Goal: Check status: Check status

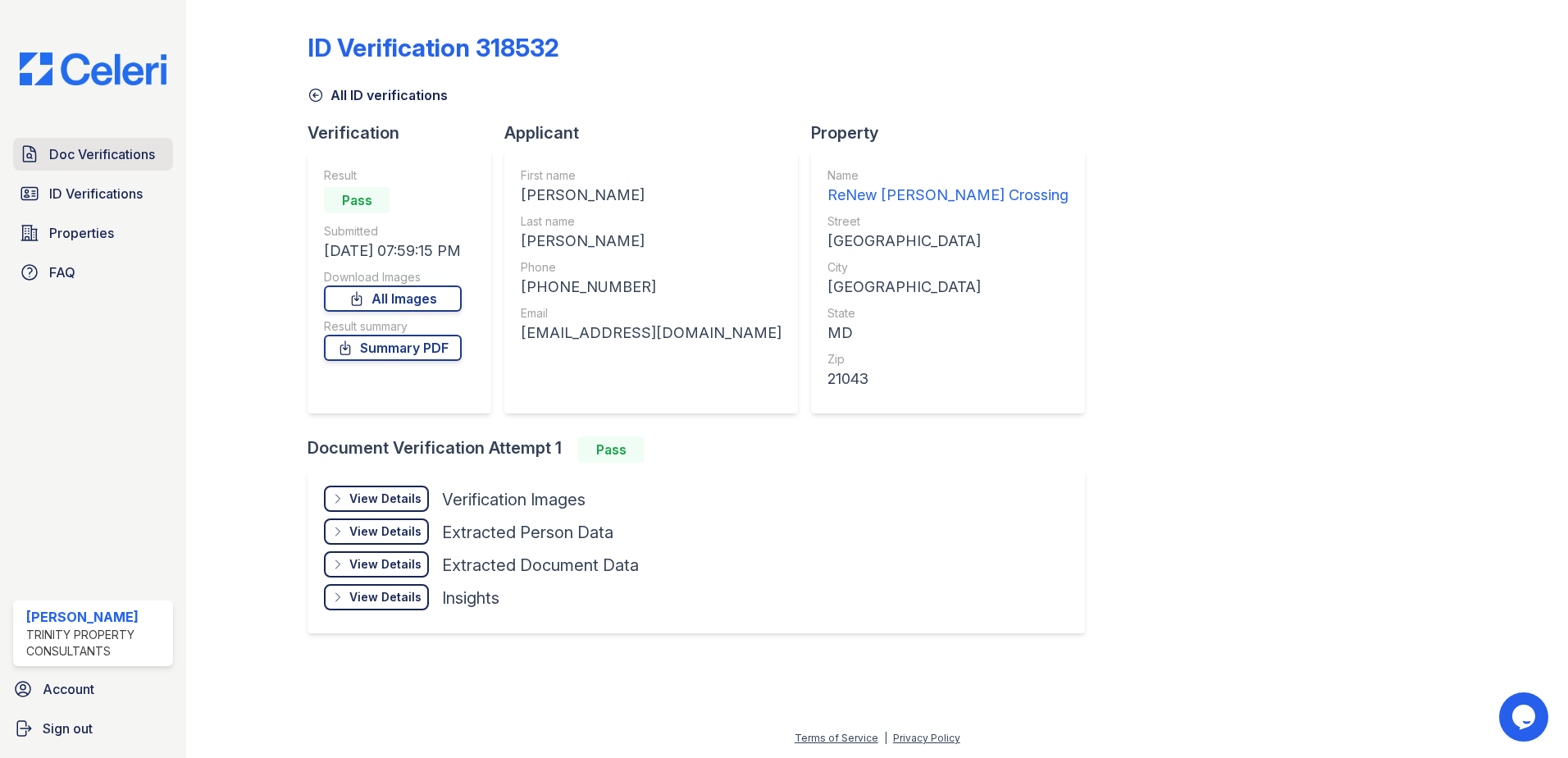
click at [93, 160] on span "Doc Verifications" at bounding box center [101, 154] width 105 height 20
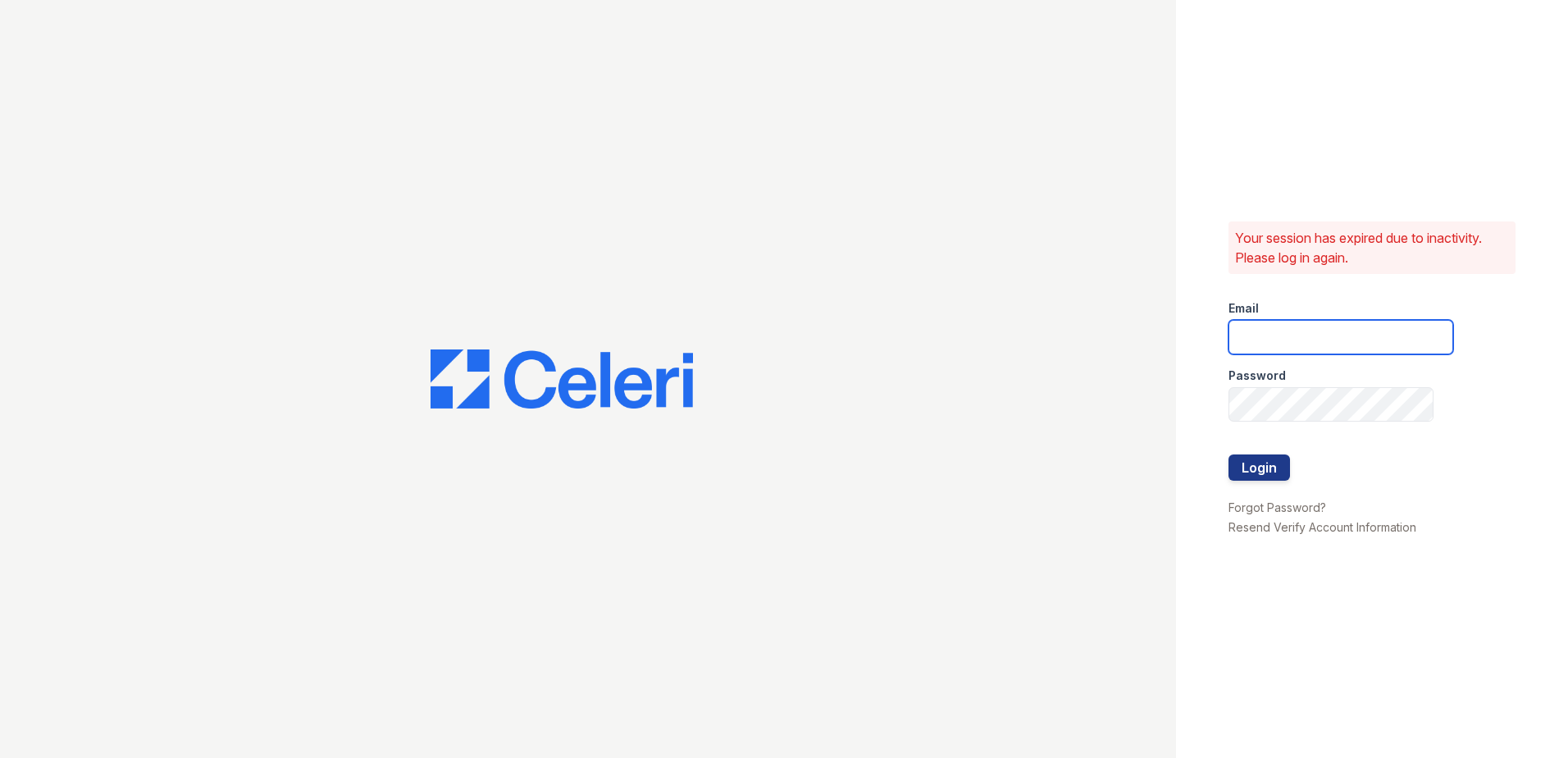
type input "[EMAIL_ADDRESS][DOMAIN_NAME]"
click at [1257, 461] on button "Login" at bounding box center [1259, 467] width 61 height 26
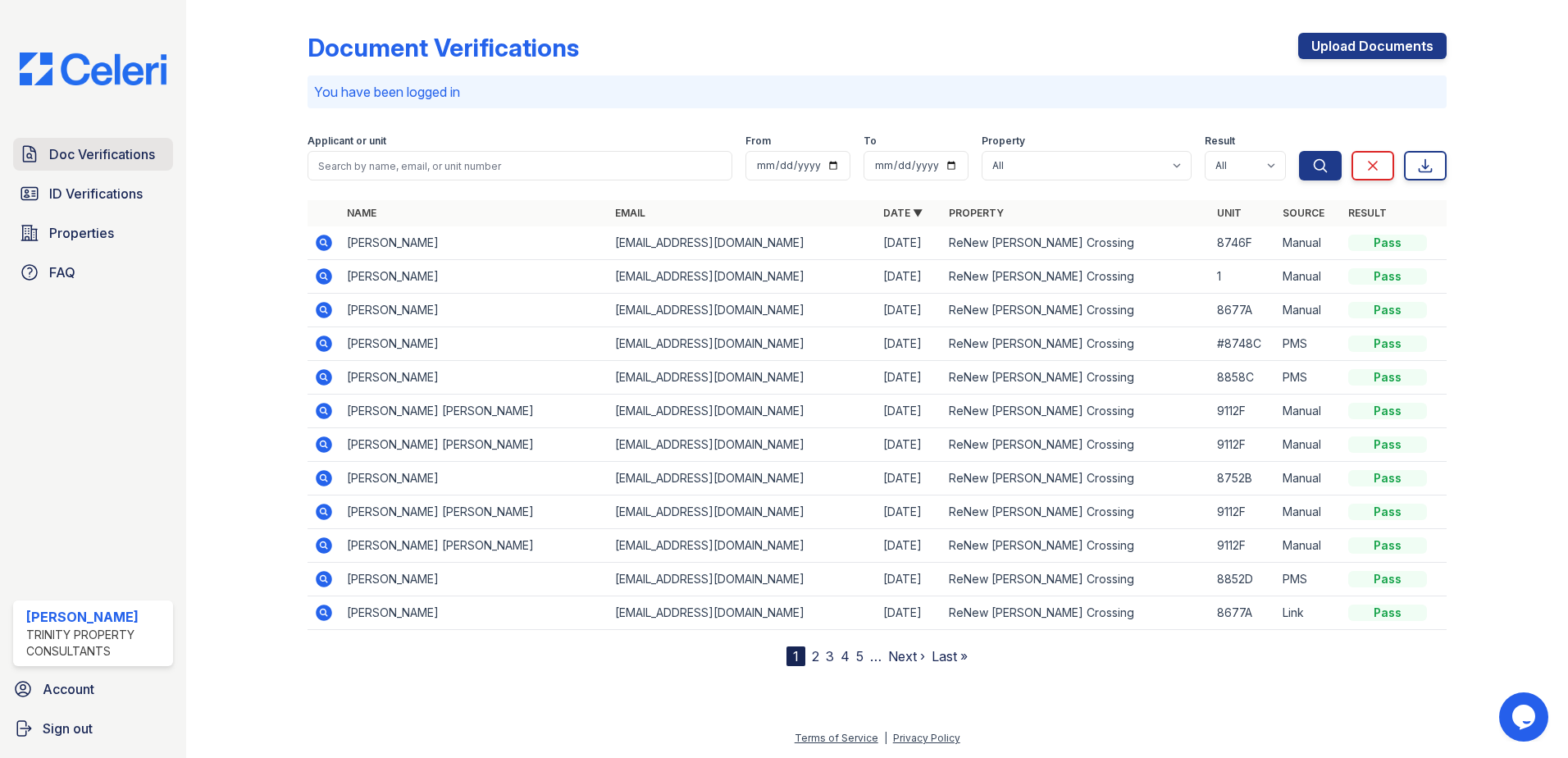
click at [133, 154] on span "Doc Verifications" at bounding box center [101, 154] width 105 height 20
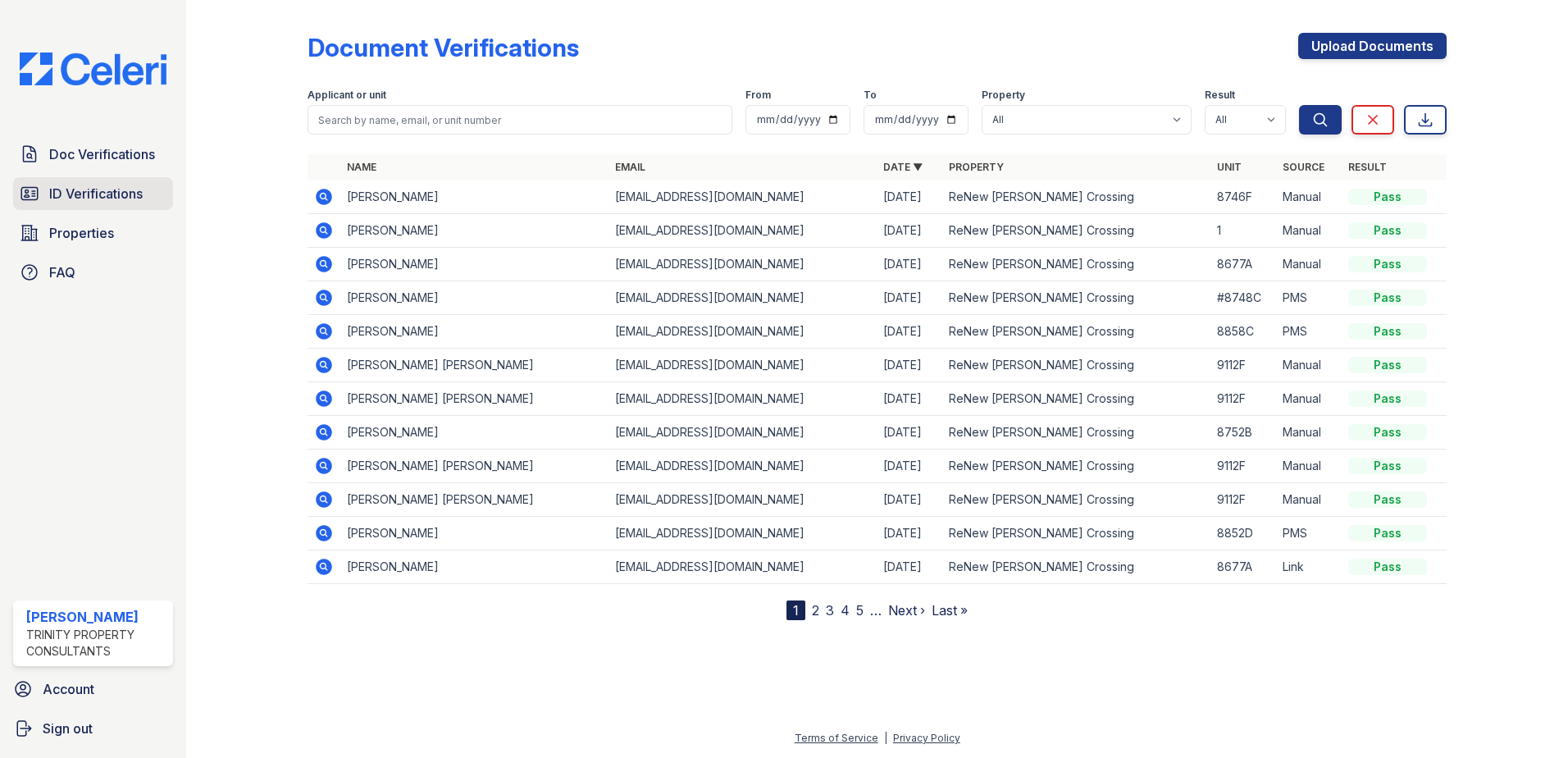
click at [129, 210] on link "ID Verifications" at bounding box center [93, 194] width 160 height 33
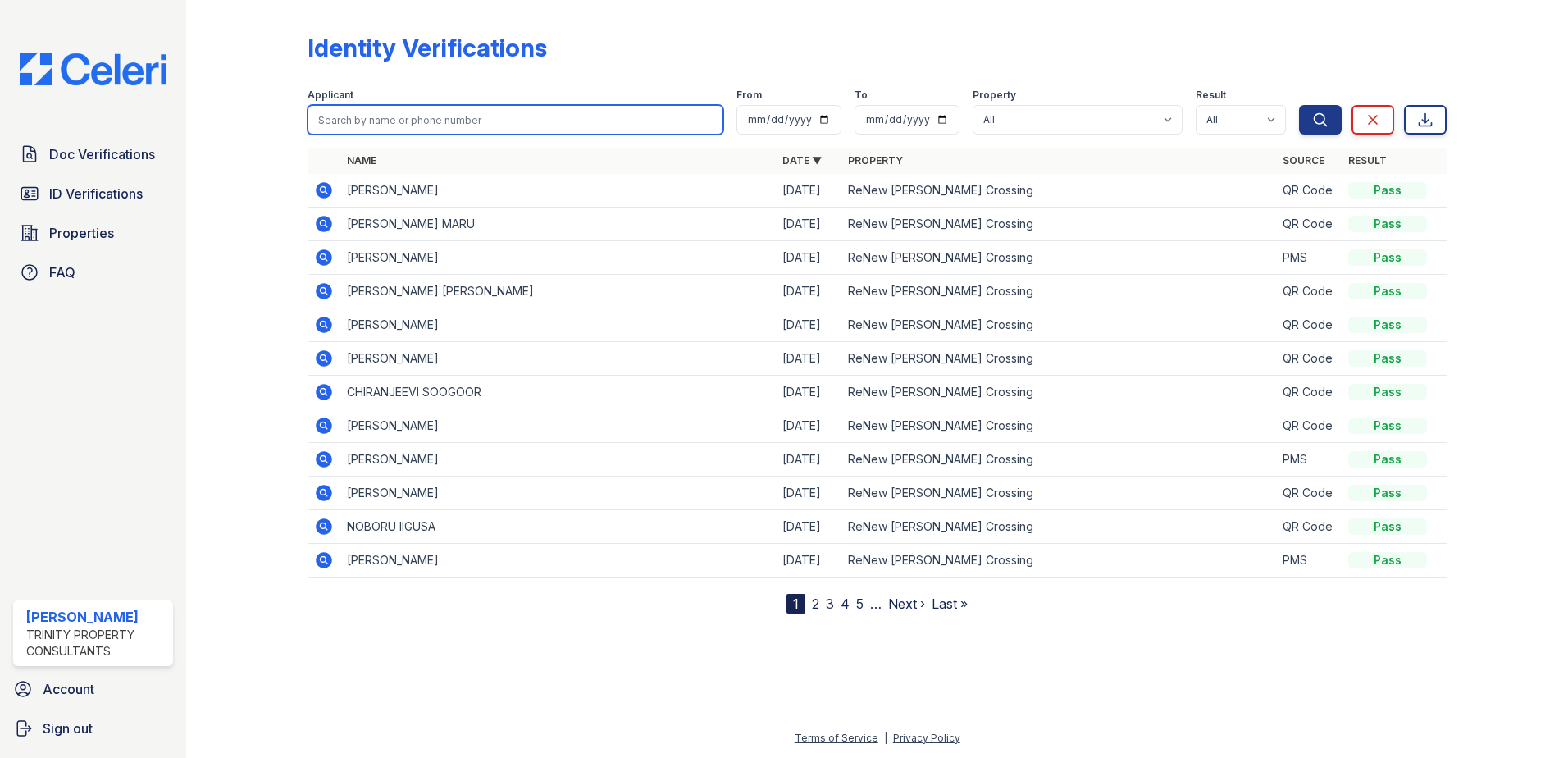
click at [345, 120] on input "search" at bounding box center [515, 120] width 416 height 29
type input "hodges"
click at [1299, 105] on button "Search" at bounding box center [1320, 120] width 43 height 29
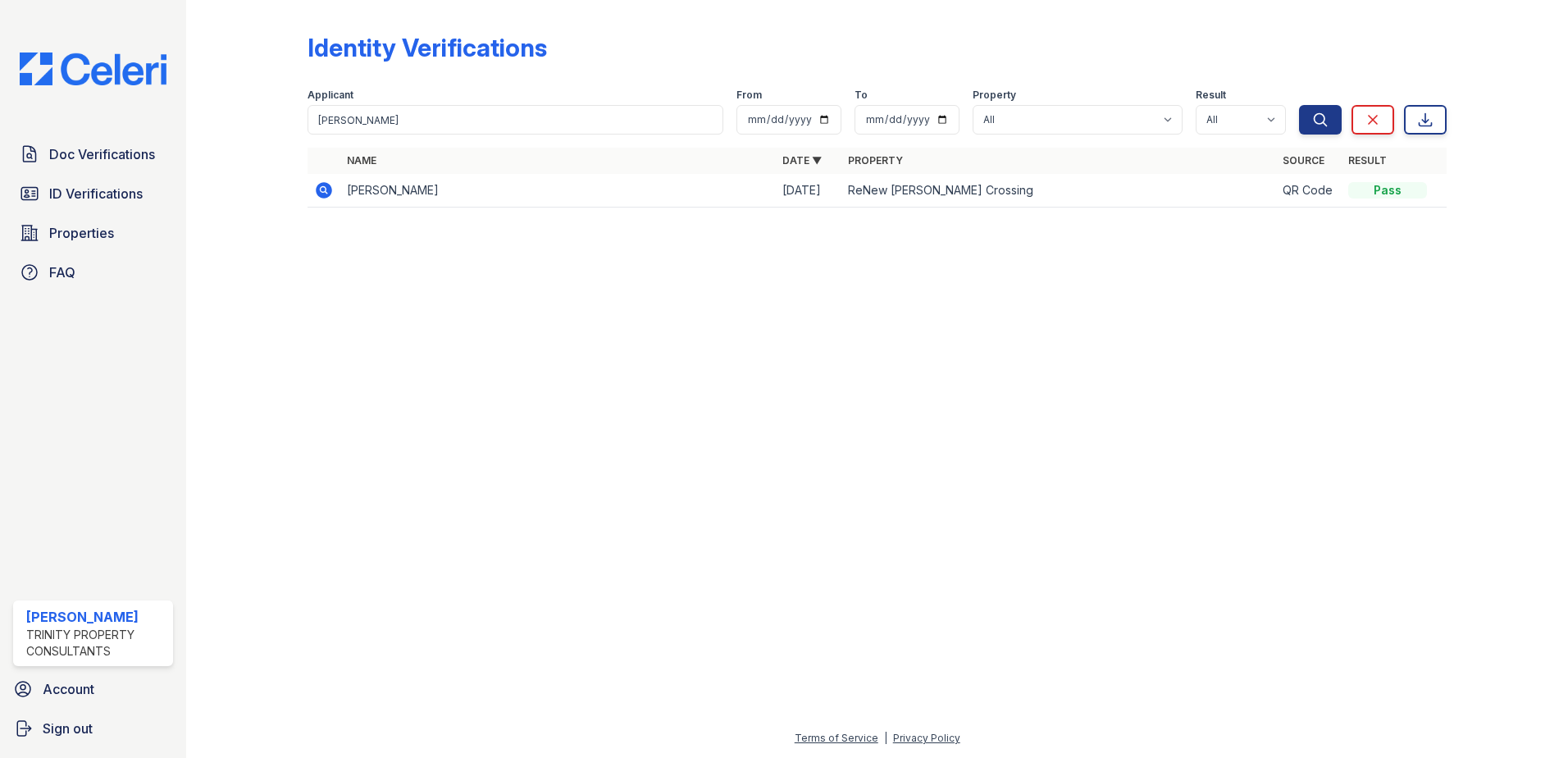
click at [318, 187] on icon at bounding box center [324, 190] width 17 height 17
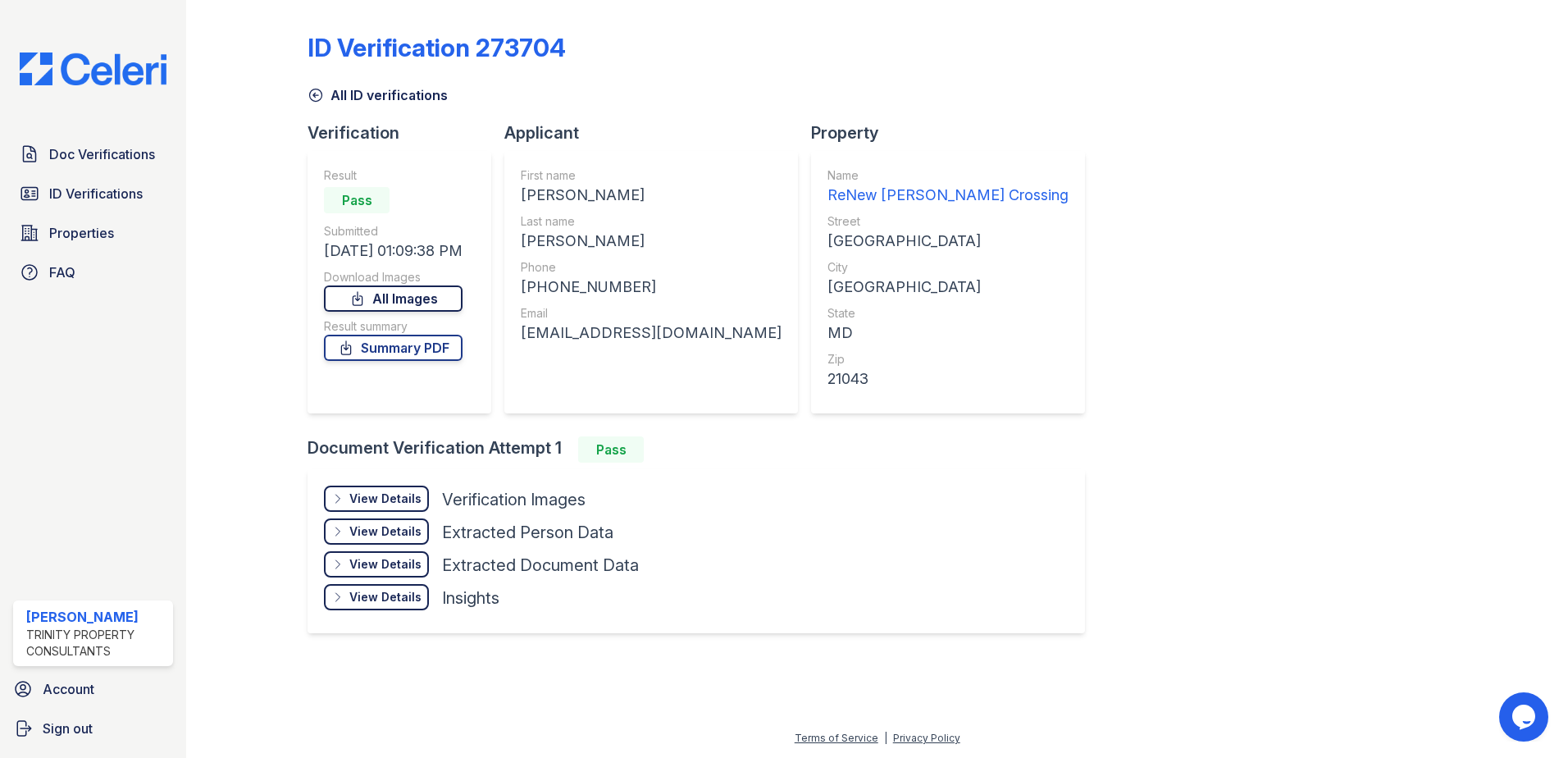
click at [400, 305] on link "All Images" at bounding box center [393, 298] width 139 height 26
click at [1463, 270] on div at bounding box center [1493, 332] width 95 height 650
click at [78, 157] on span "Doc Verifications" at bounding box center [101, 154] width 105 height 20
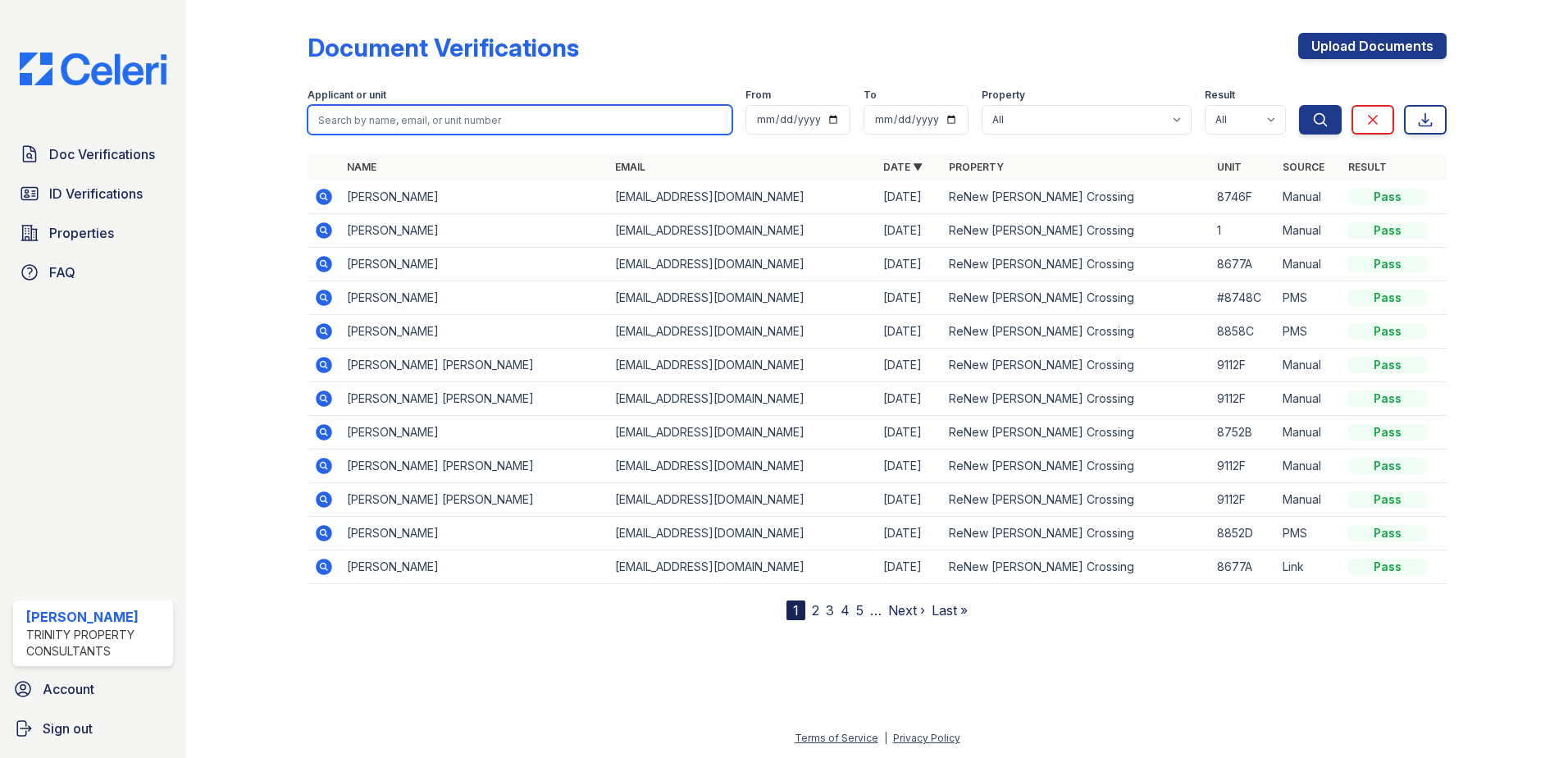
click at [356, 119] on input "search" at bounding box center [519, 120] width 424 height 29
type input "aseb"
click at [1299, 105] on button "Search" at bounding box center [1320, 120] width 43 height 29
